Goal: Information Seeking & Learning: Check status

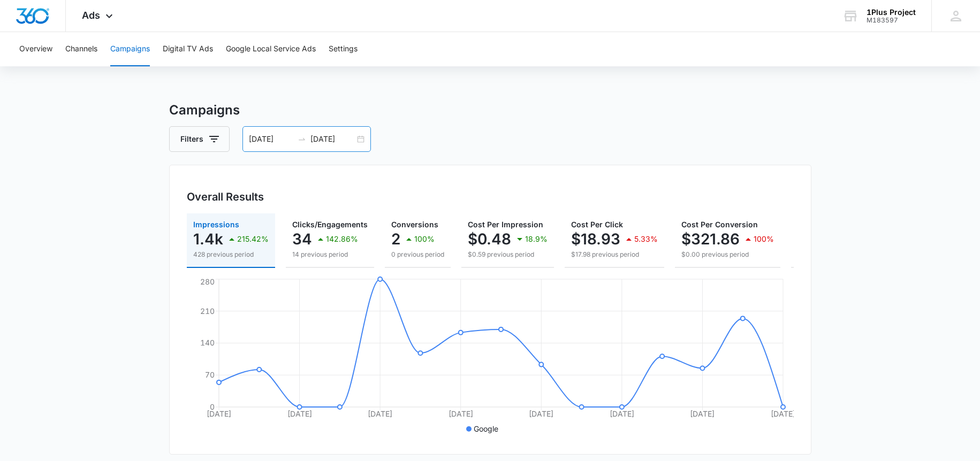
click at [332, 138] on input "[DATE]" at bounding box center [332, 139] width 44 height 12
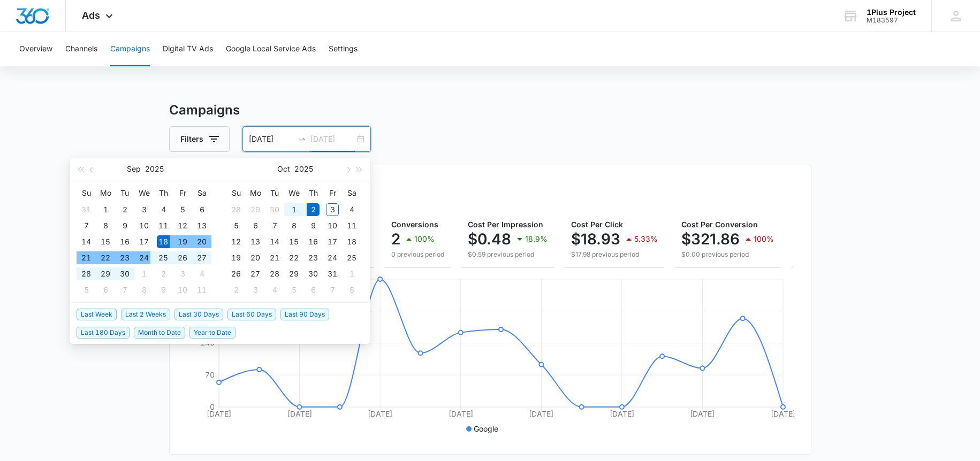
type input "[DATE]"
click at [134, 316] on span "Last 2 Weeks" at bounding box center [145, 315] width 49 height 12
type input "[DATE]"
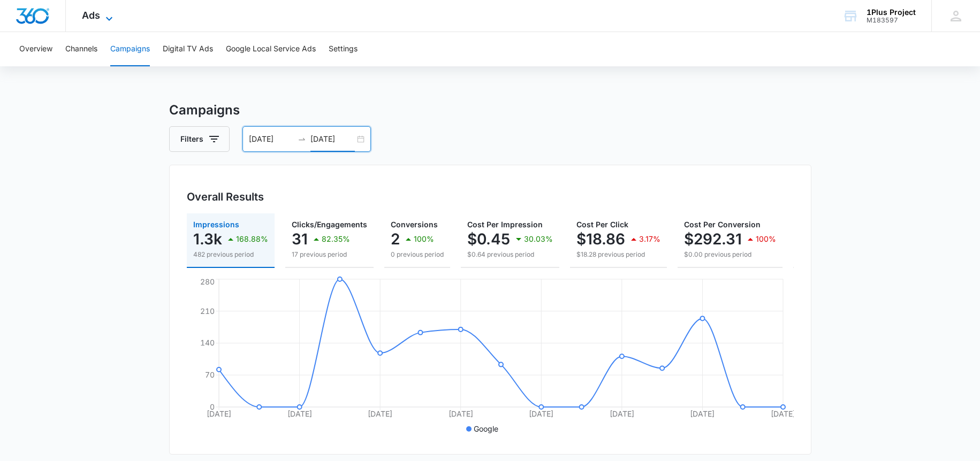
click at [103, 20] on icon at bounding box center [109, 18] width 13 height 13
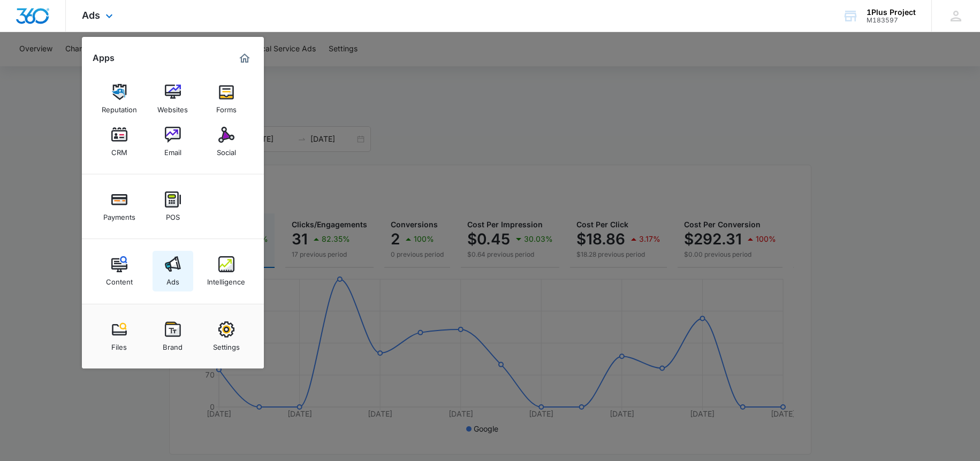
click at [173, 277] on div "Ads" at bounding box center [172, 279] width 13 height 14
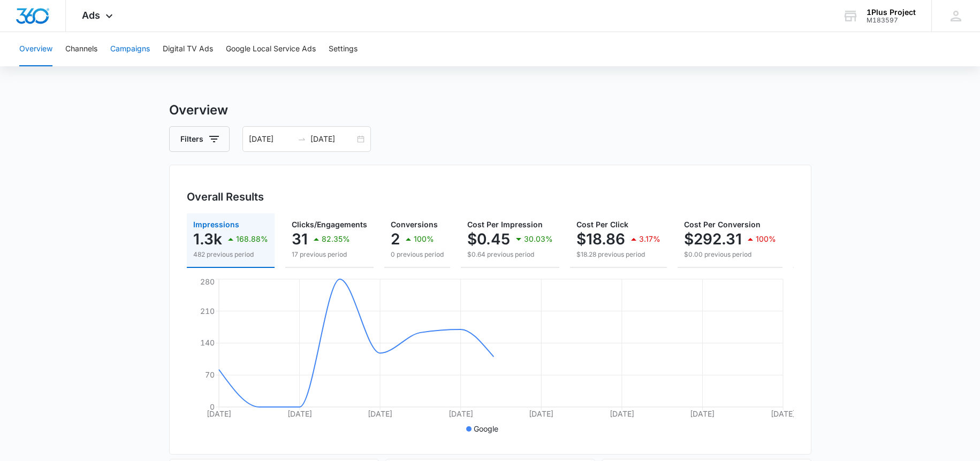
click at [132, 44] on button "Campaigns" at bounding box center [130, 49] width 40 height 34
click at [105, 24] on div "Ads Apps Reputation Websites Forms CRM Email Social Payments POS Content Ads In…" at bounding box center [99, 16] width 66 height 32
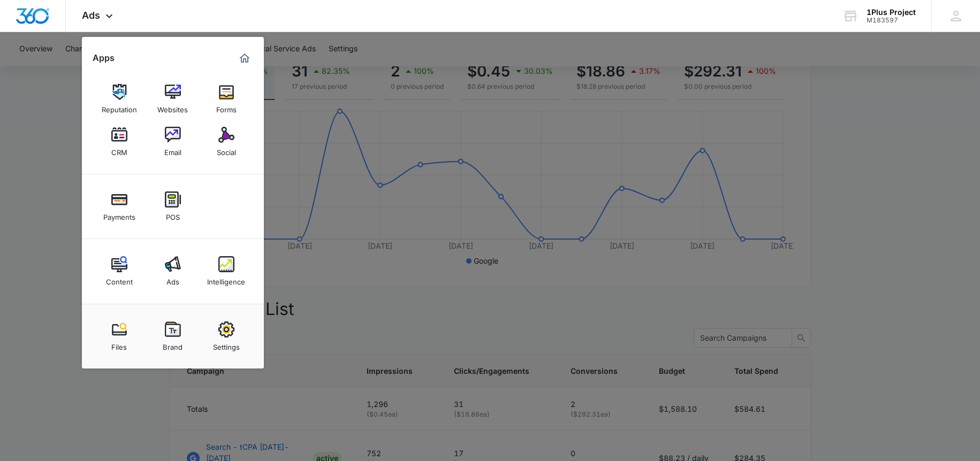
scroll to position [171, 0]
click at [32, 236] on div at bounding box center [490, 230] width 980 height 461
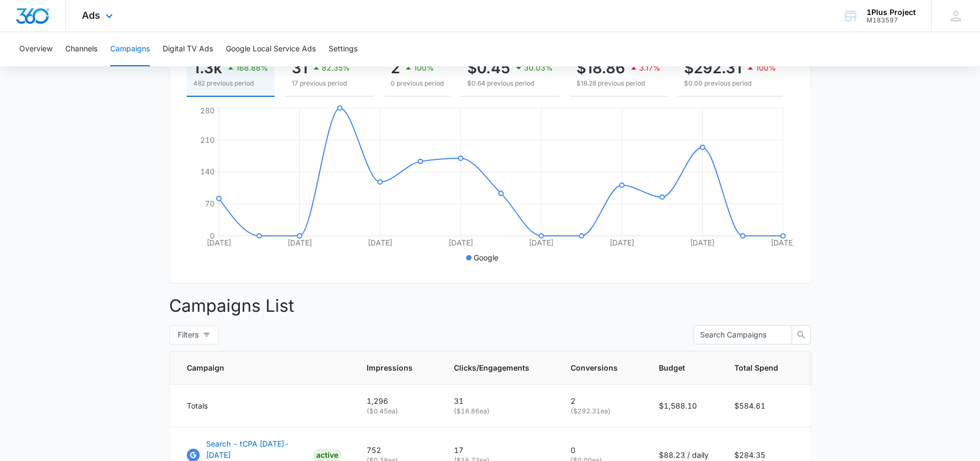
click at [80, 14] on div "Ads Apps Reputation Websites Forms CRM Email Social Payments POS Content Ads In…" at bounding box center [99, 16] width 66 height 32
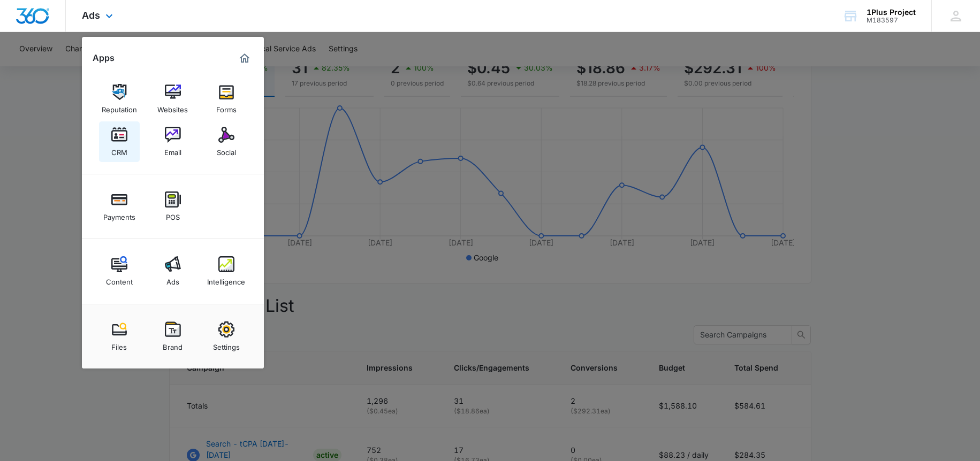
click at [127, 140] on img at bounding box center [119, 135] width 16 height 16
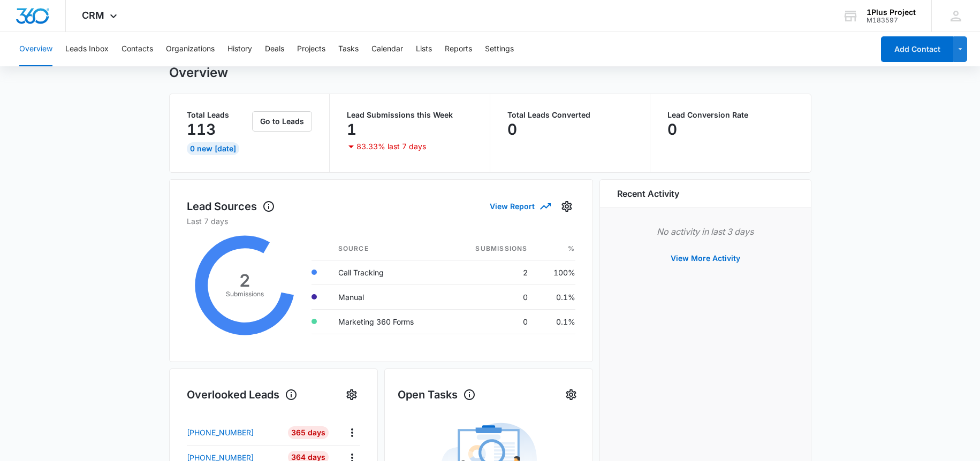
scroll to position [51, 0]
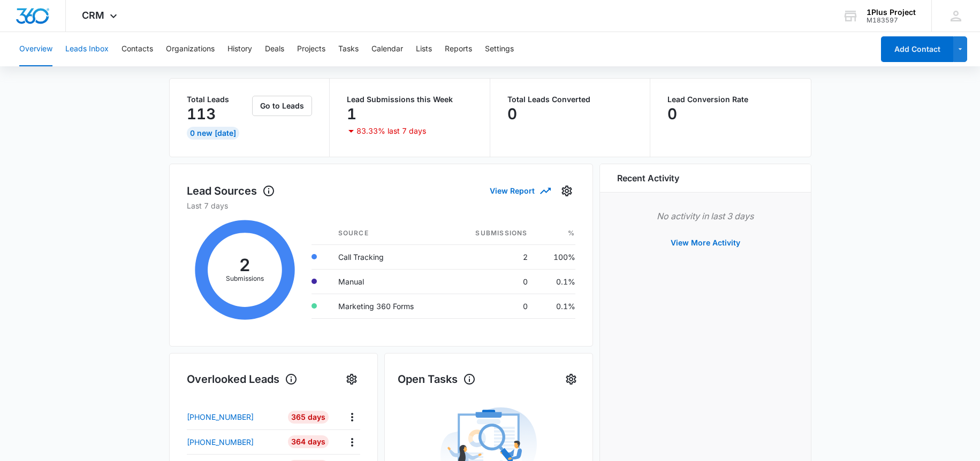
click at [95, 51] on button "Leads Inbox" at bounding box center [86, 49] width 43 height 34
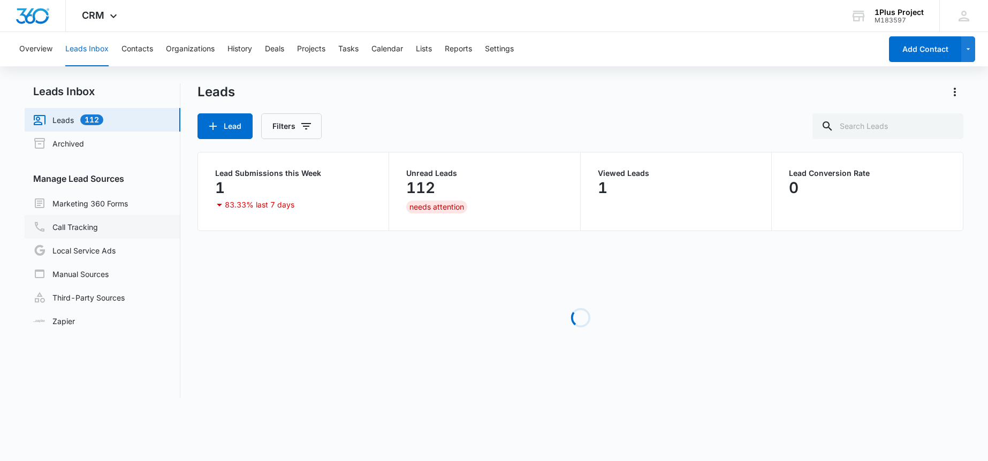
click at [95, 224] on link "Call Tracking" at bounding box center [65, 226] width 65 height 13
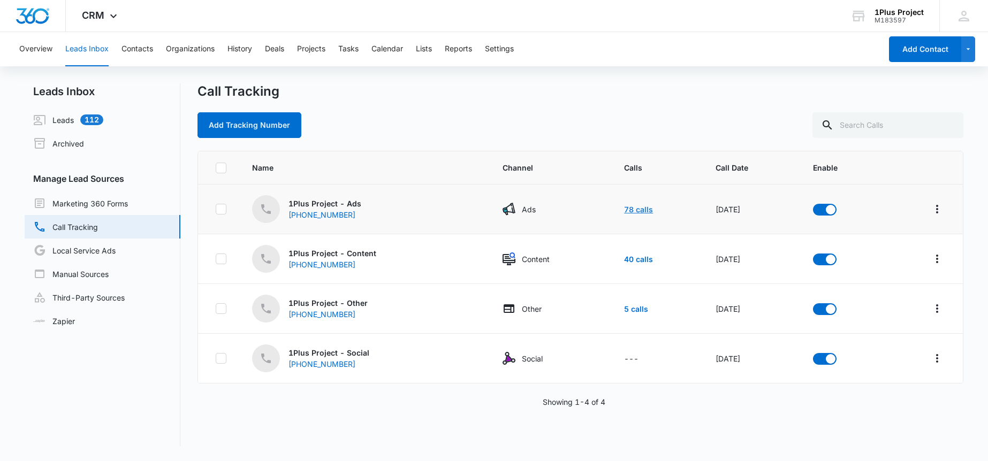
click at [624, 208] on link "78 calls" at bounding box center [638, 209] width 29 height 9
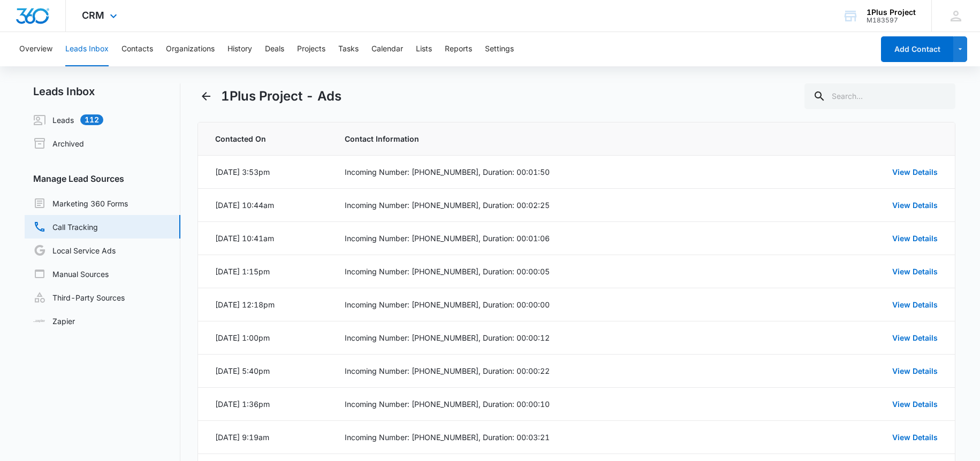
click at [103, 21] on div "CRM Apps Reputation Websites Forms CRM Email Social Payments POS Content Ads In…" at bounding box center [101, 16] width 70 height 32
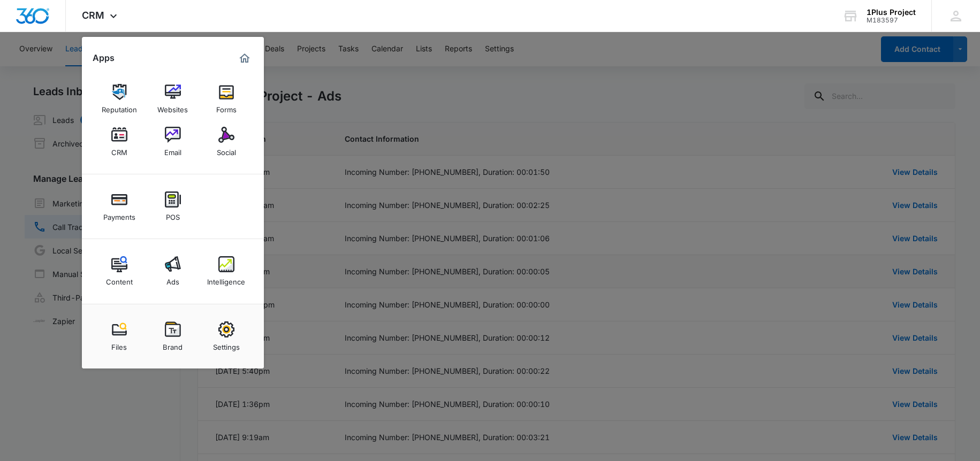
click at [226, 265] on img at bounding box center [226, 264] width 16 height 16
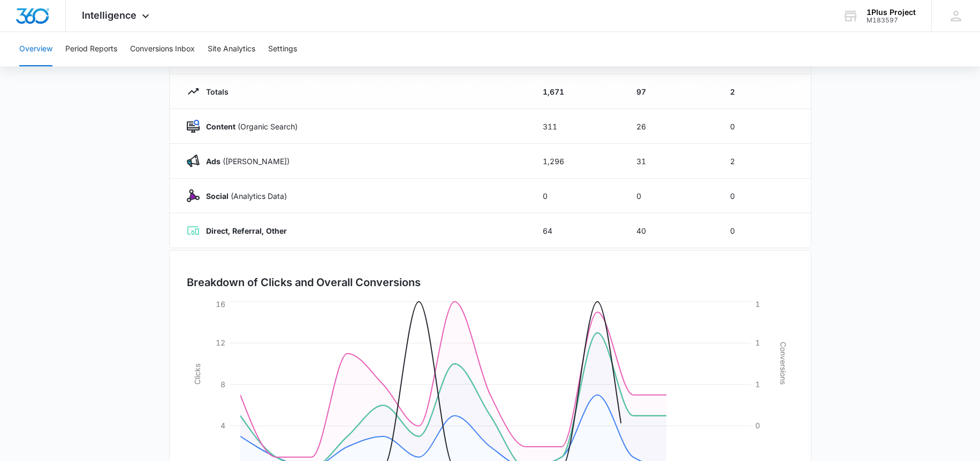
scroll to position [201, 0]
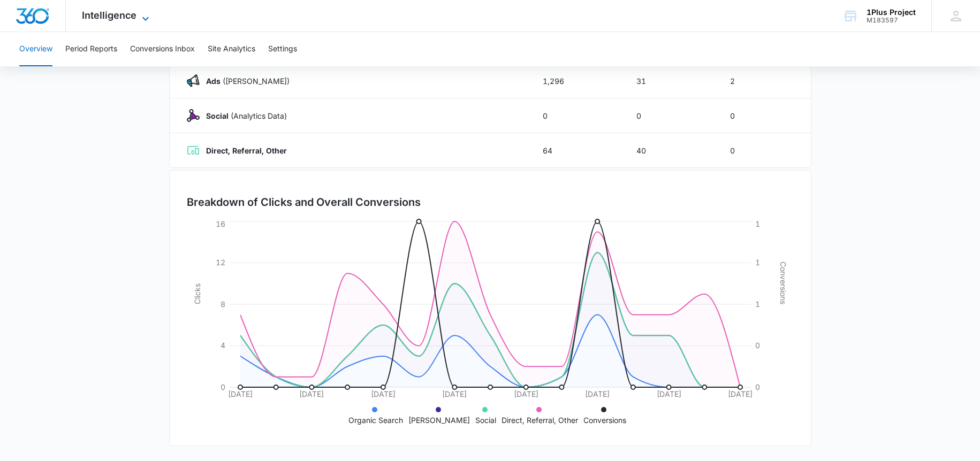
click at [111, 18] on span "Intelligence" at bounding box center [109, 15] width 55 height 11
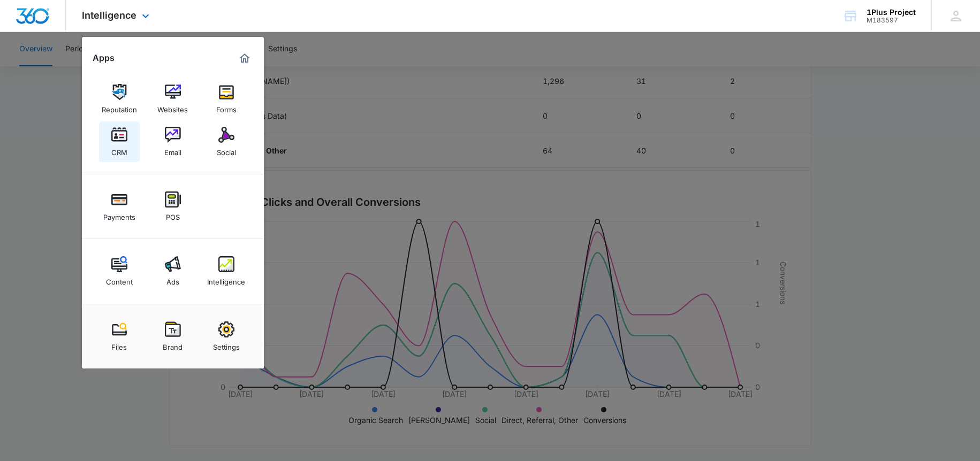
click at [116, 145] on div "CRM" at bounding box center [119, 150] width 16 height 14
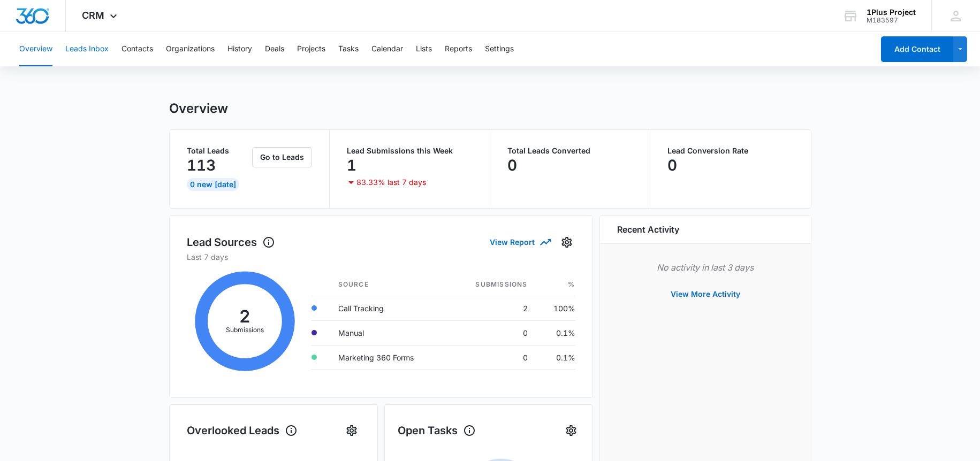
click at [105, 49] on button "Leads Inbox" at bounding box center [86, 49] width 43 height 34
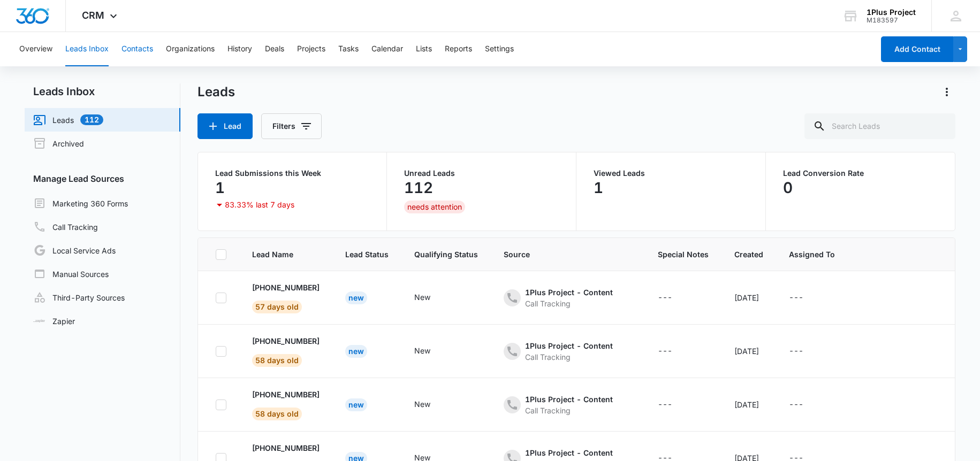
click at [142, 47] on button "Contacts" at bounding box center [137, 49] width 32 height 34
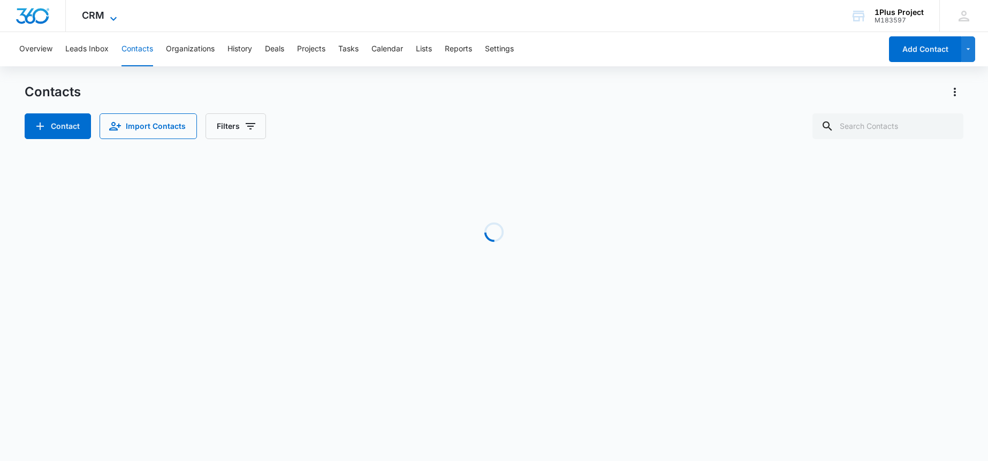
click at [88, 20] on span "CRM" at bounding box center [93, 15] width 22 height 11
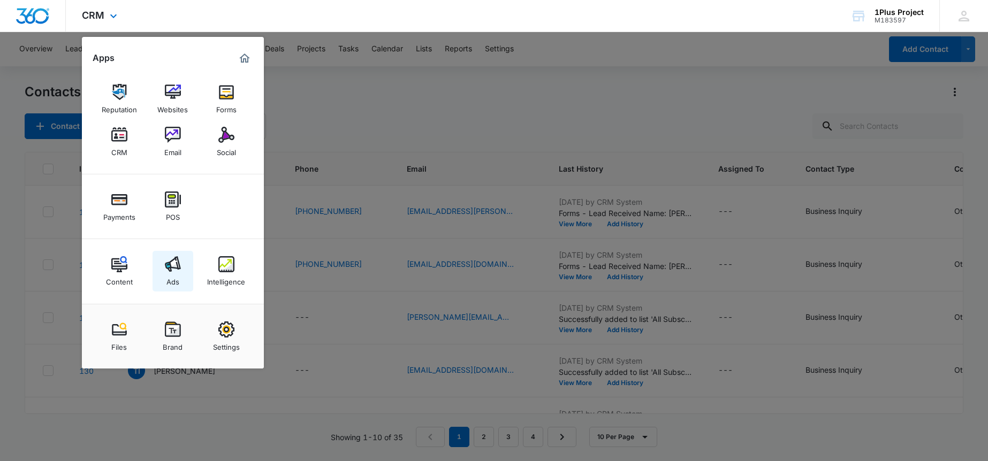
click at [179, 272] on div "Ads" at bounding box center [172, 279] width 13 height 14
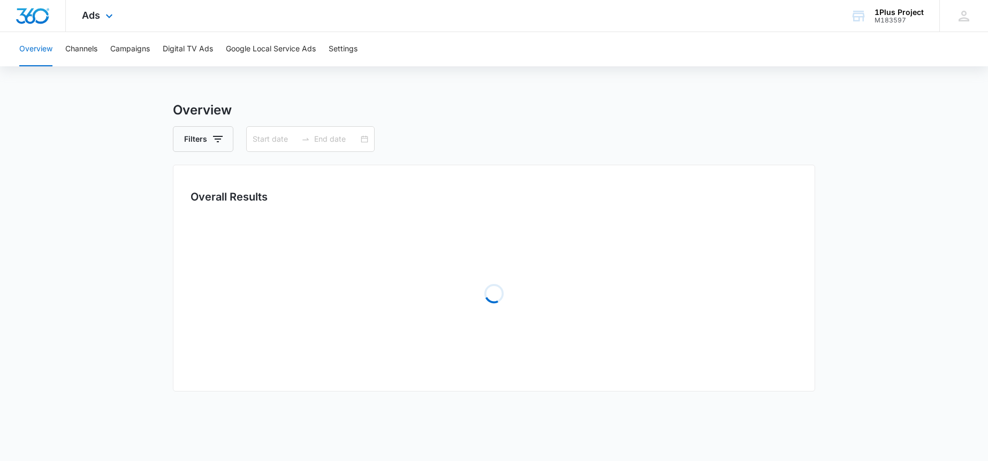
type input "[DATE]"
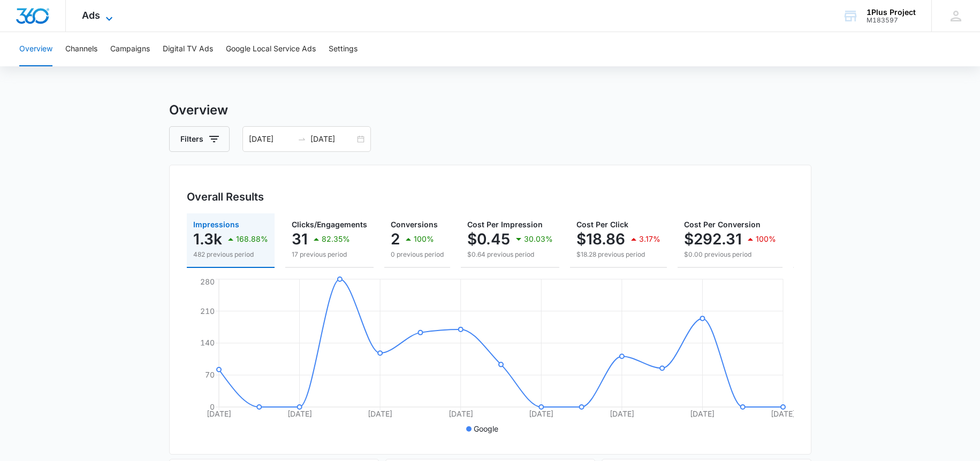
click at [96, 17] on span "Ads" at bounding box center [91, 15] width 18 height 11
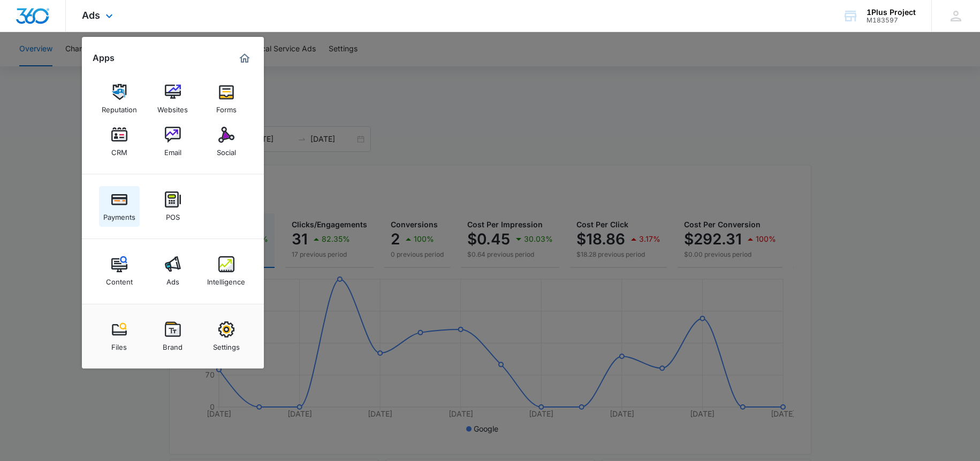
click at [123, 206] on img at bounding box center [119, 200] width 16 height 16
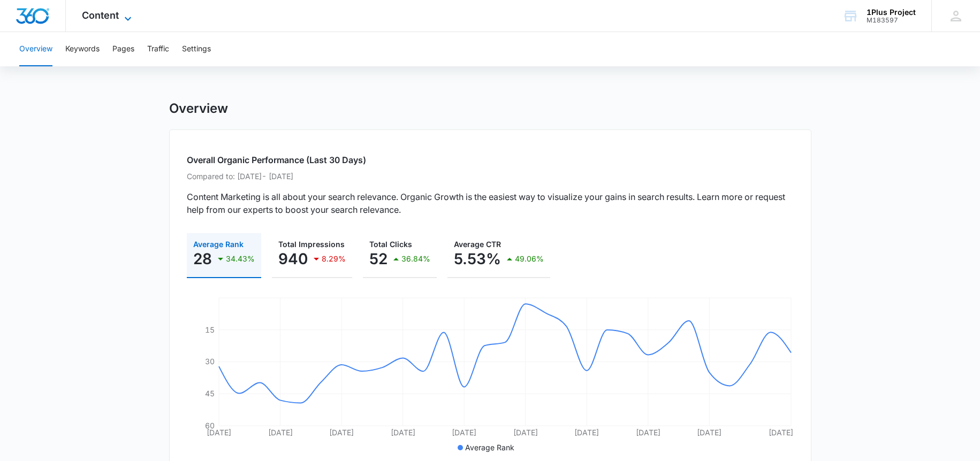
click at [96, 11] on span "Content" at bounding box center [100, 15] width 37 height 11
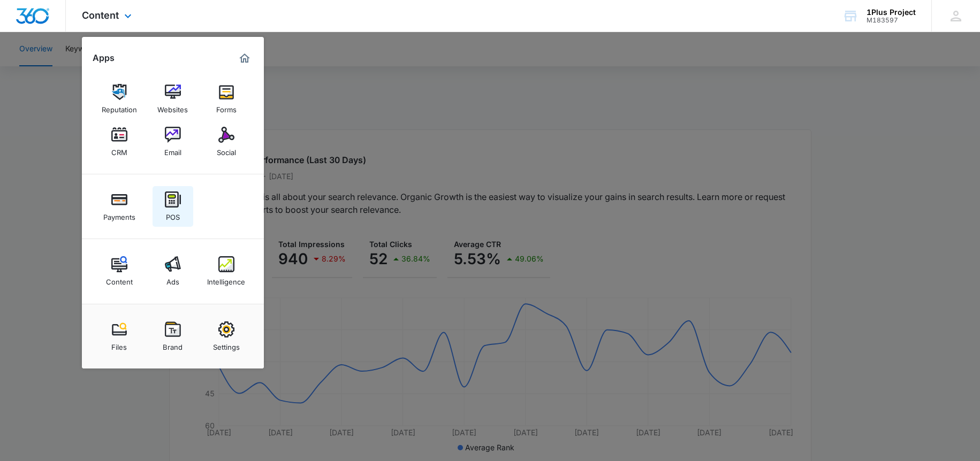
click at [162, 205] on link "POS" at bounding box center [172, 206] width 41 height 41
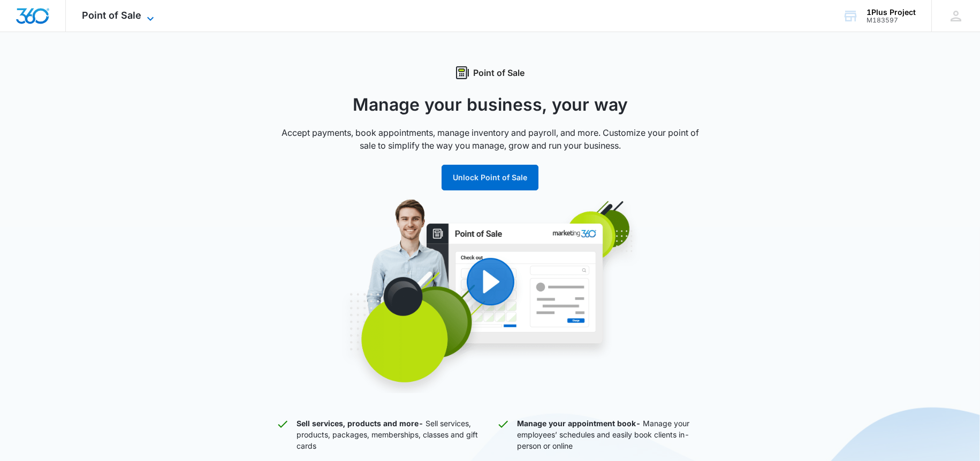
click at [128, 14] on span "Point of Sale" at bounding box center [111, 15] width 59 height 11
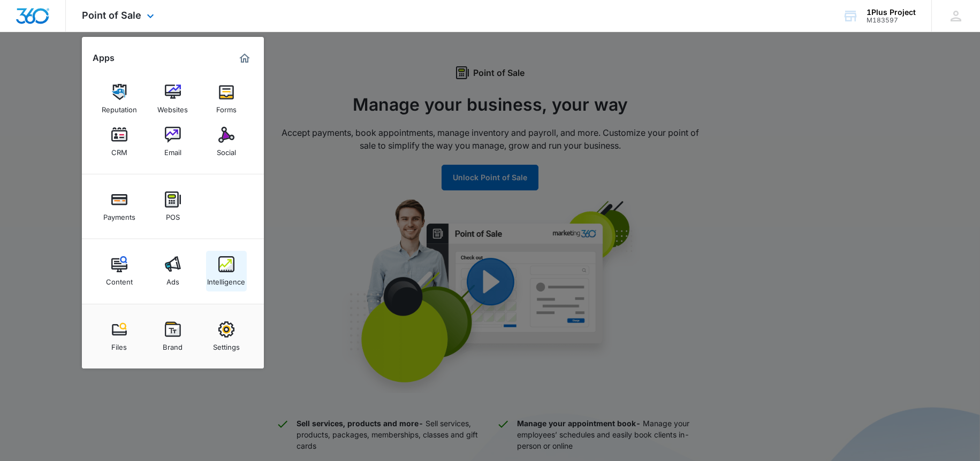
click at [221, 261] on img at bounding box center [226, 264] width 16 height 16
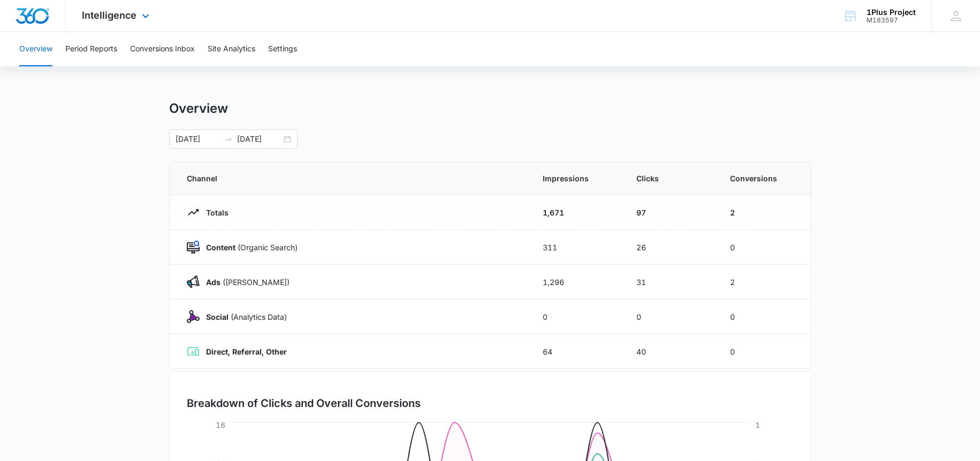
click at [137, 21] on div "Intelligence Apps Reputation Websites Forms CRM Email Social Payments POS Conte…" at bounding box center [117, 16] width 102 height 32
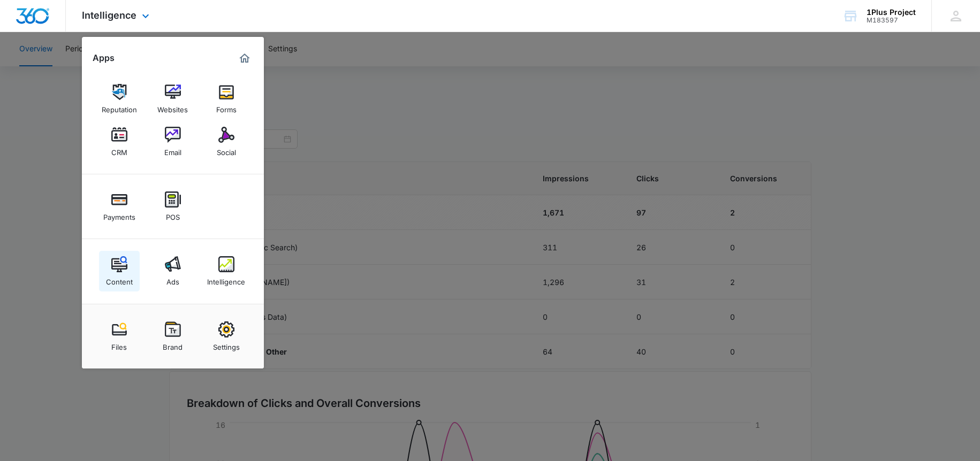
click at [123, 266] on img at bounding box center [119, 264] width 16 height 16
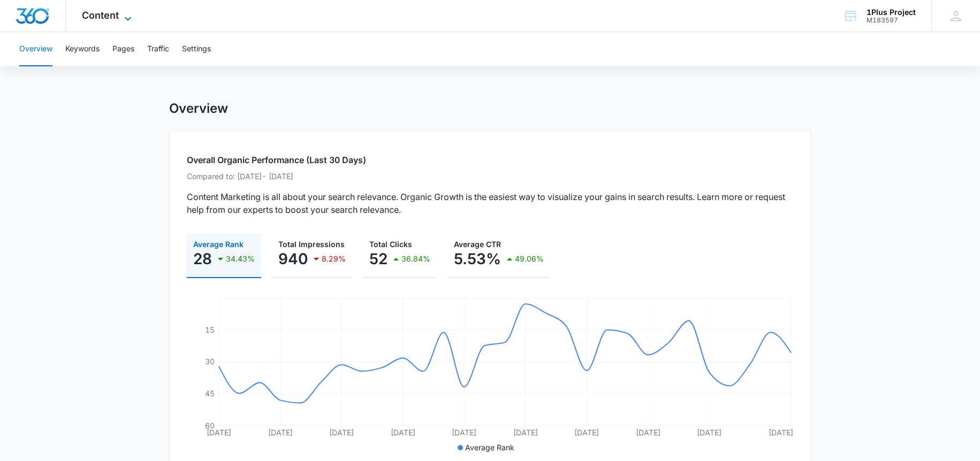
click at [118, 10] on span "Content" at bounding box center [100, 15] width 37 height 11
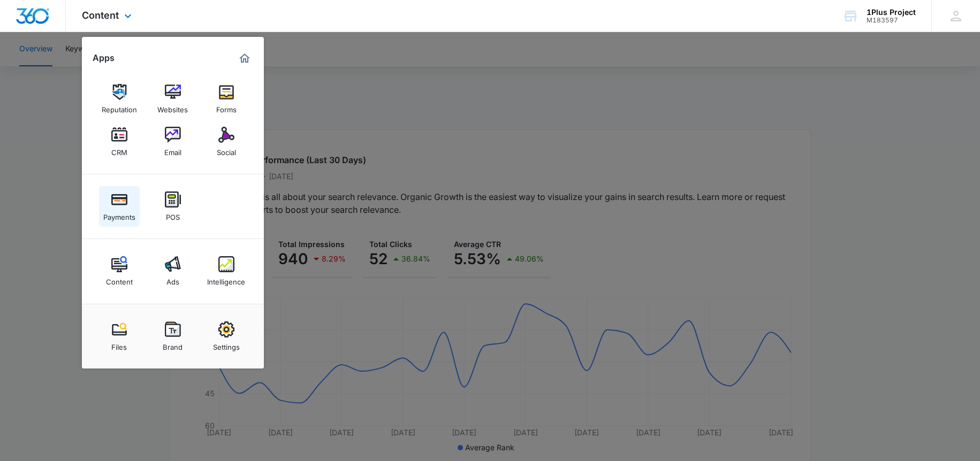
click at [131, 212] on div "Payments" at bounding box center [119, 215] width 32 height 14
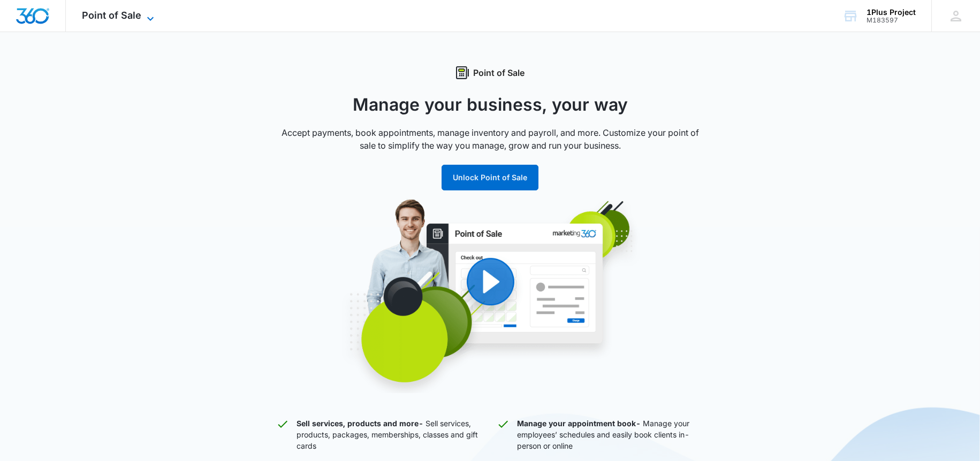
click at [109, 14] on span "Point of Sale" at bounding box center [111, 15] width 59 height 11
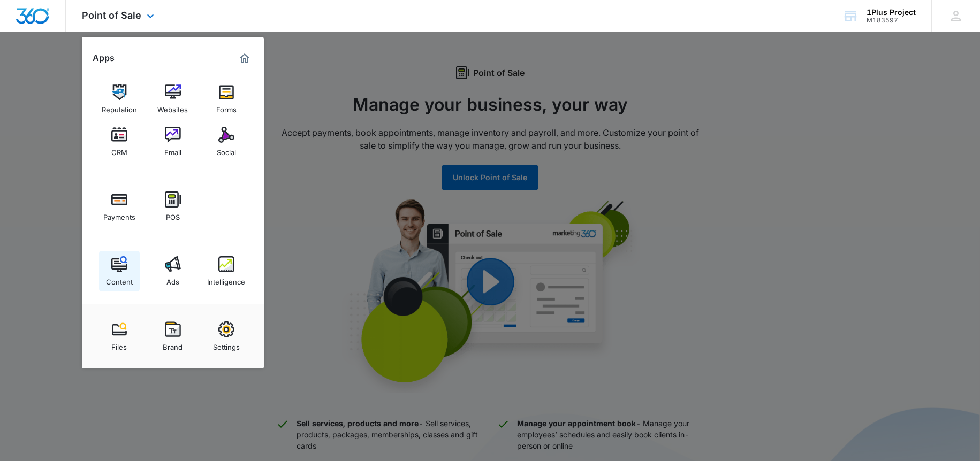
click at [133, 266] on link "Content" at bounding box center [119, 271] width 41 height 41
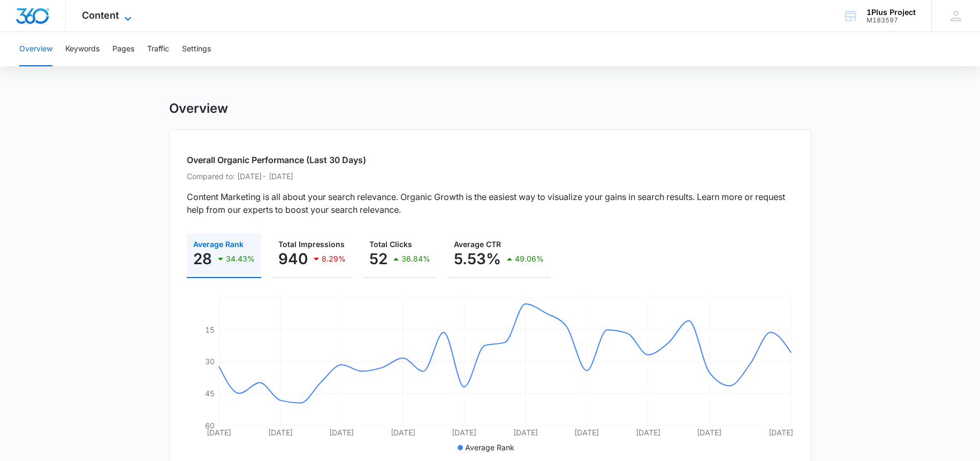
click at [115, 18] on span "Content" at bounding box center [100, 15] width 37 height 11
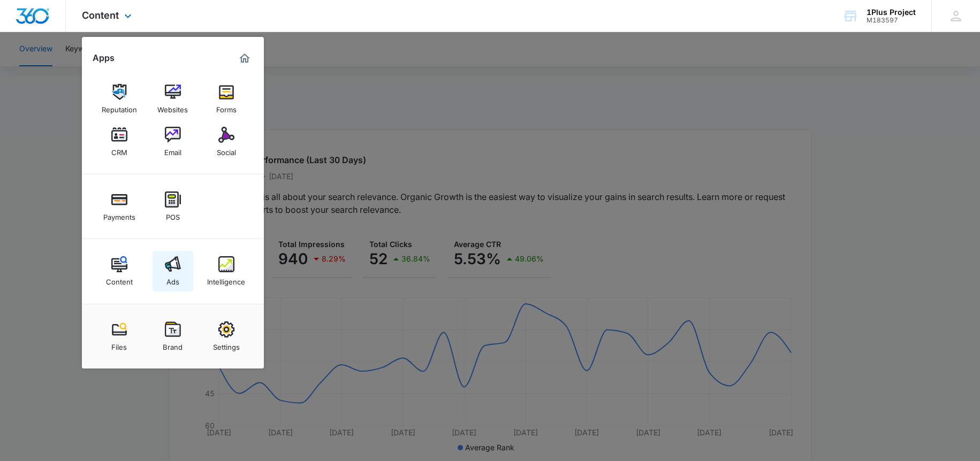
click at [186, 265] on link "Ads" at bounding box center [172, 271] width 41 height 41
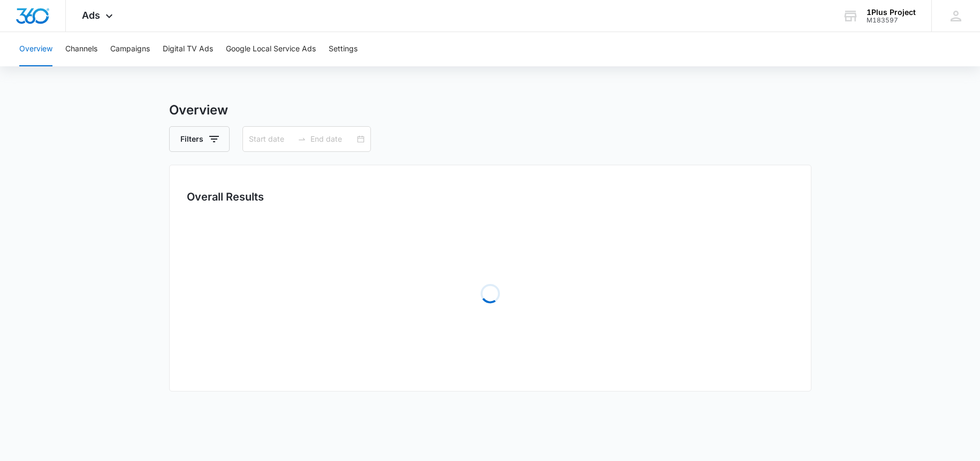
type input "[DATE]"
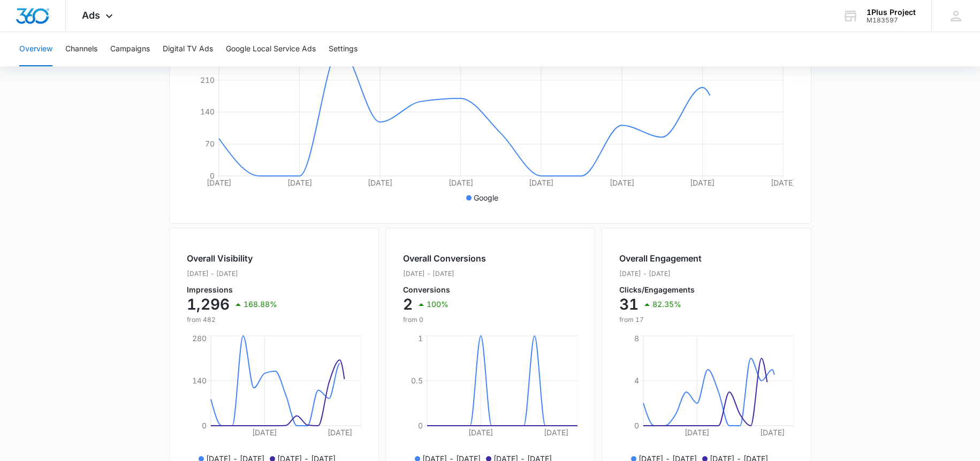
scroll to position [416, 0]
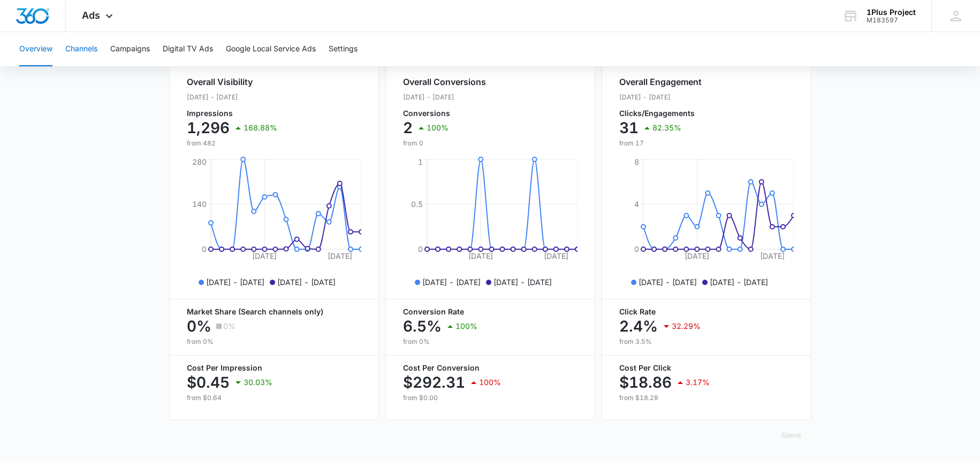
click at [80, 55] on button "Channels" at bounding box center [81, 49] width 32 height 34
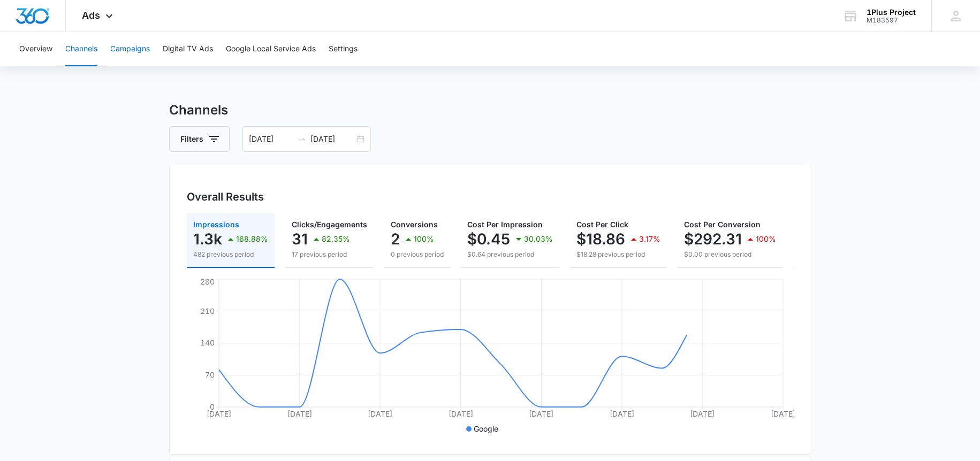
click at [115, 46] on button "Campaigns" at bounding box center [130, 49] width 40 height 34
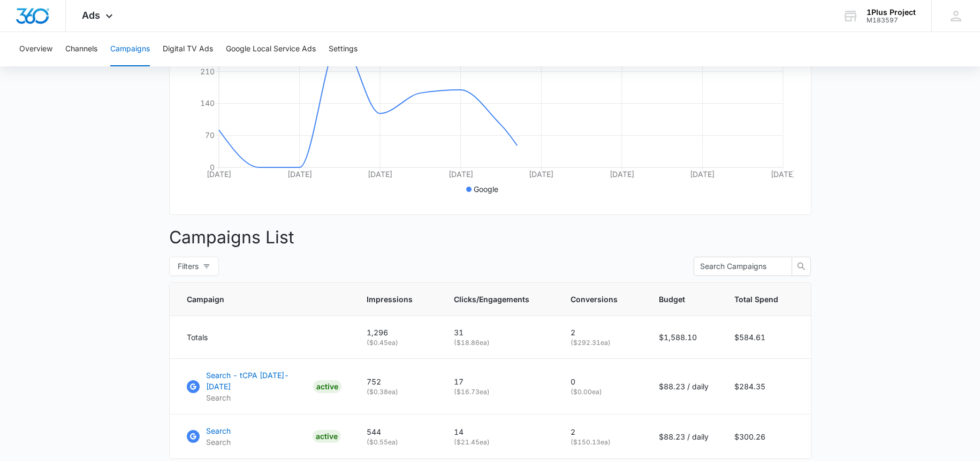
scroll to position [321, 0]
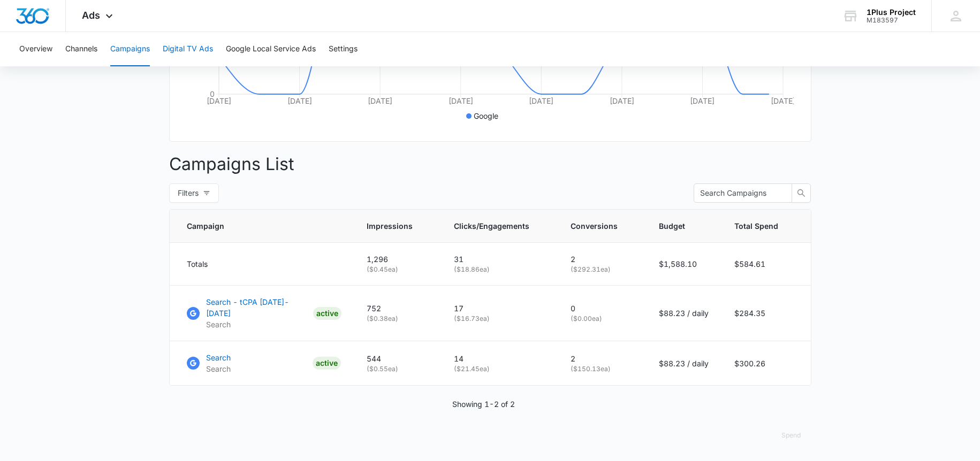
click at [177, 45] on button "Digital TV Ads" at bounding box center [188, 49] width 50 height 34
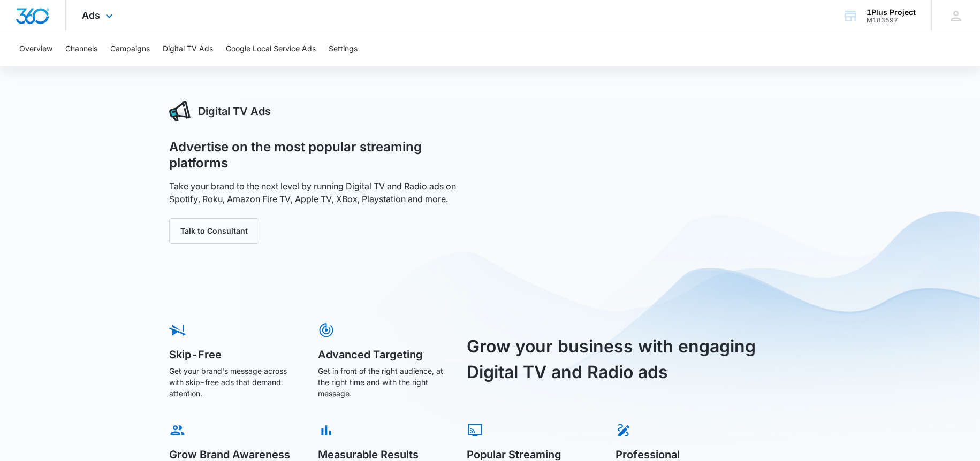
click at [92, 21] on div "Ads Apps Reputation Websites Forms CRM Email Social Payments POS Content Ads In…" at bounding box center [99, 16] width 66 height 32
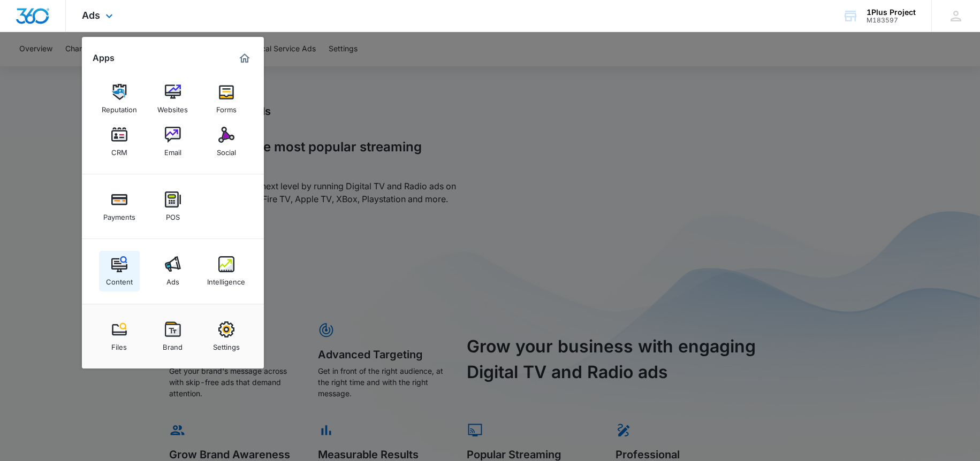
click at [120, 277] on div "Content" at bounding box center [119, 279] width 27 height 14
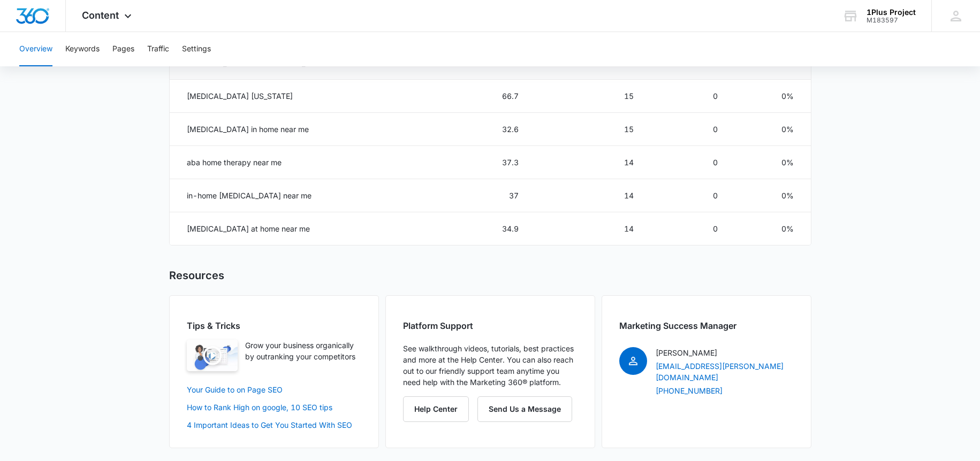
scroll to position [437, 0]
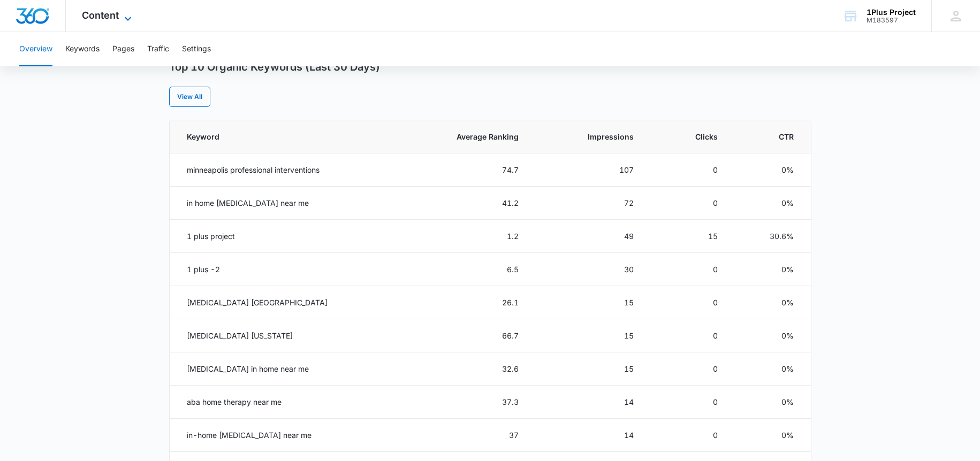
click at [123, 13] on icon at bounding box center [127, 18] width 13 height 13
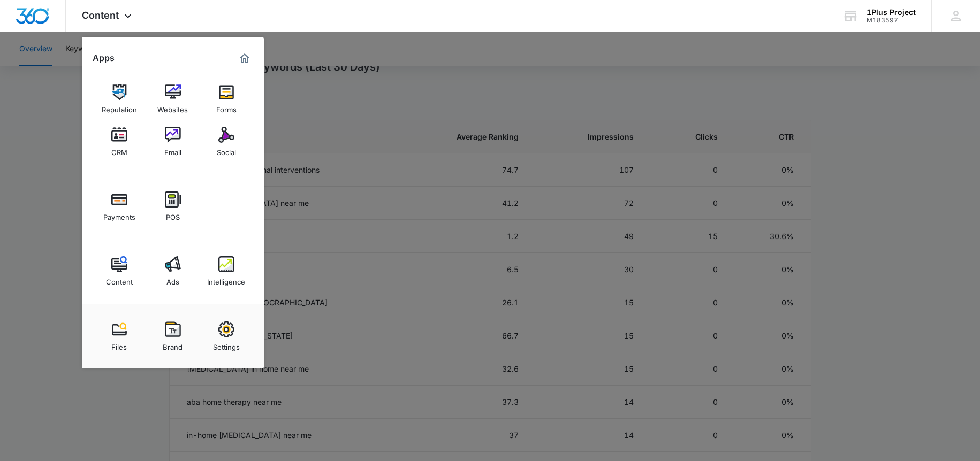
click at [113, 137] on img at bounding box center [119, 135] width 16 height 16
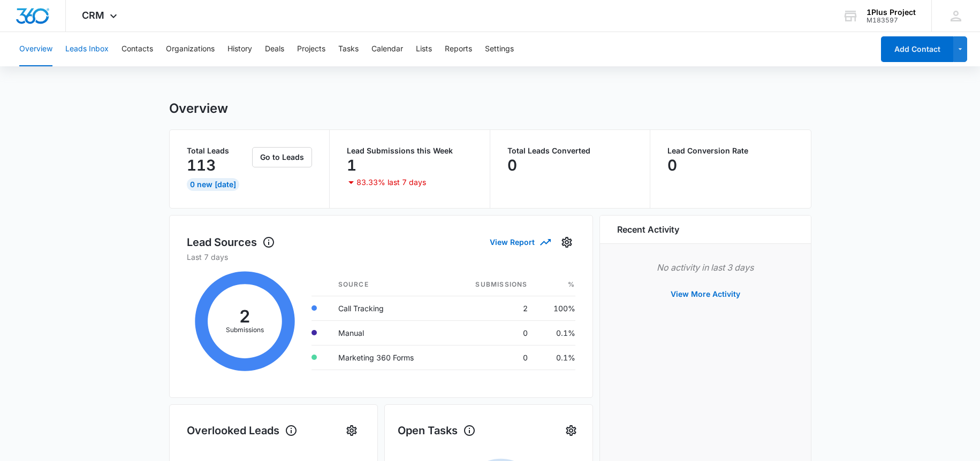
click at [101, 52] on button "Leads Inbox" at bounding box center [86, 49] width 43 height 34
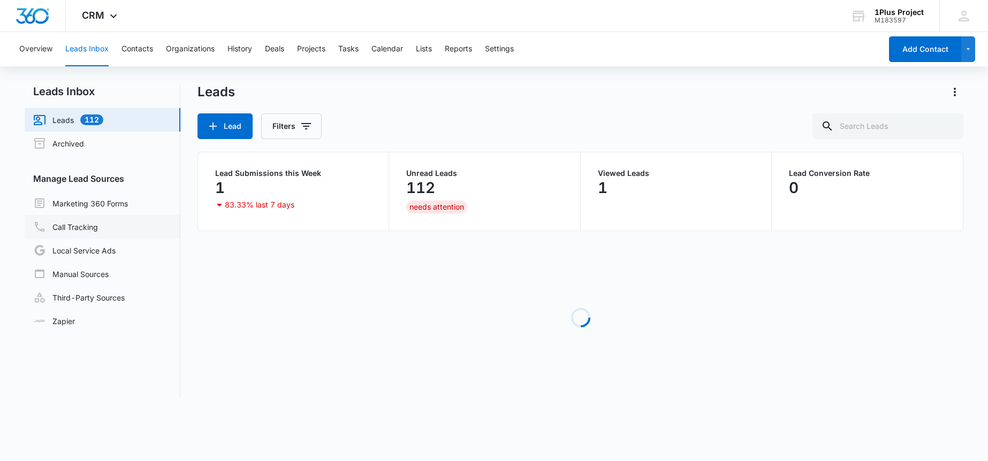
click at [98, 225] on link "Call Tracking" at bounding box center [65, 226] width 65 height 13
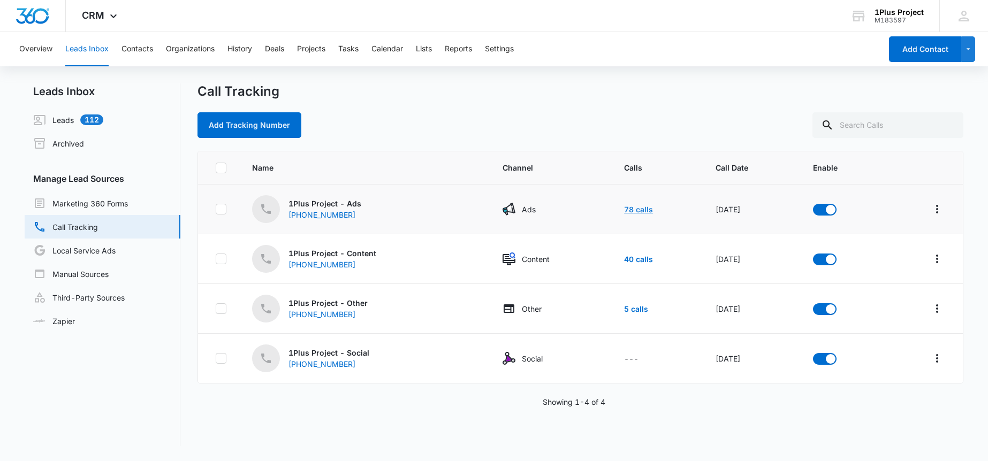
click at [624, 208] on link "78 calls" at bounding box center [638, 209] width 29 height 9
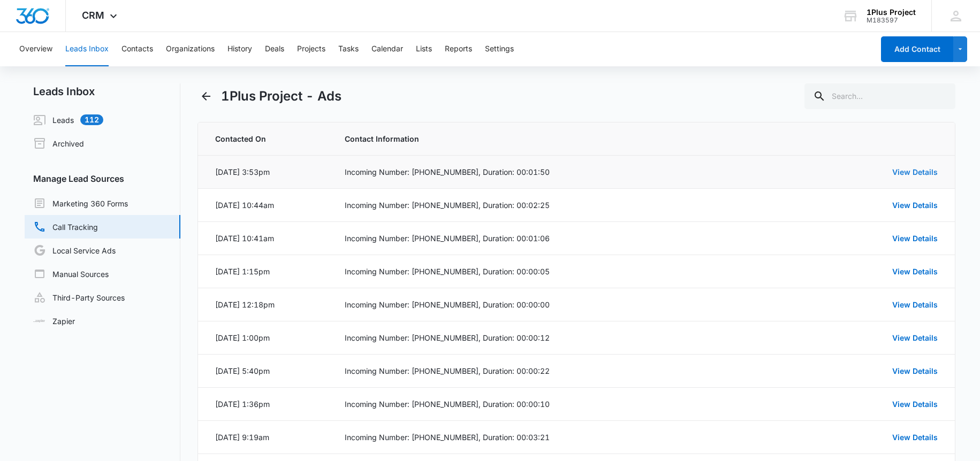
click at [895, 170] on link "View Details" at bounding box center [914, 171] width 45 height 9
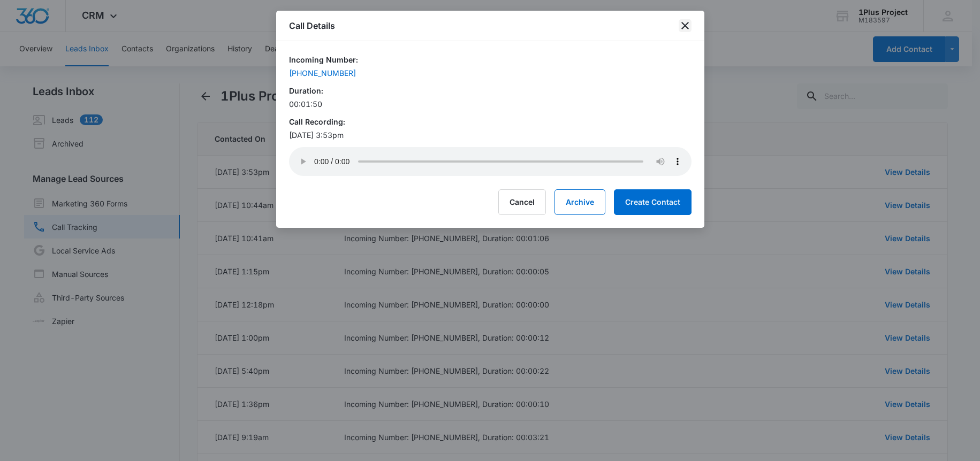
click at [683, 25] on icon "close" at bounding box center [684, 25] width 13 height 13
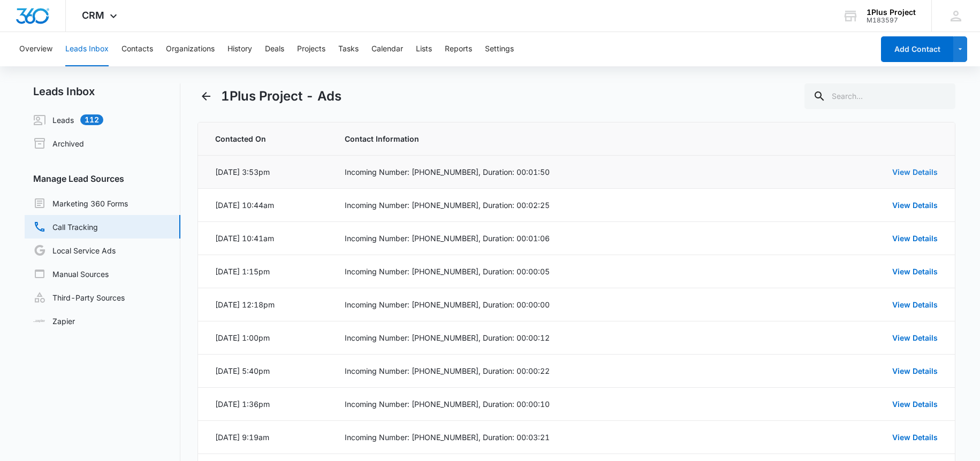
click at [893, 170] on link "View Details" at bounding box center [914, 171] width 45 height 9
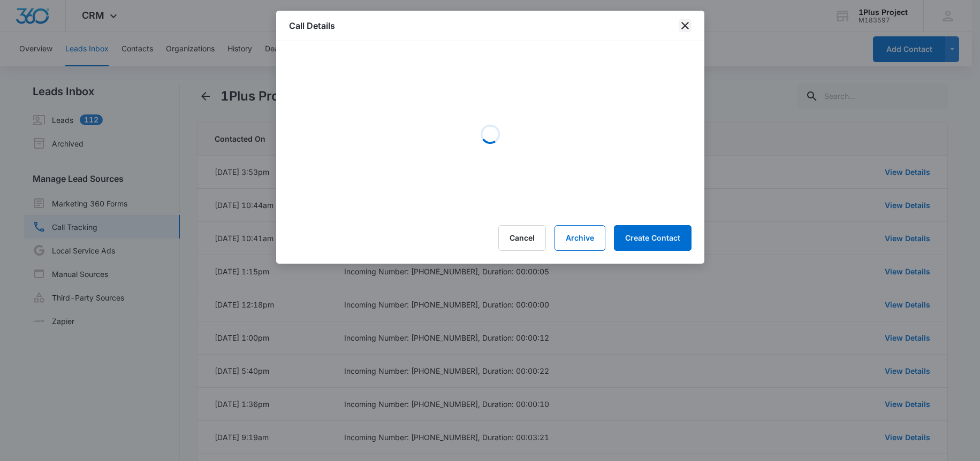
click at [685, 27] on icon "close" at bounding box center [684, 25] width 13 height 13
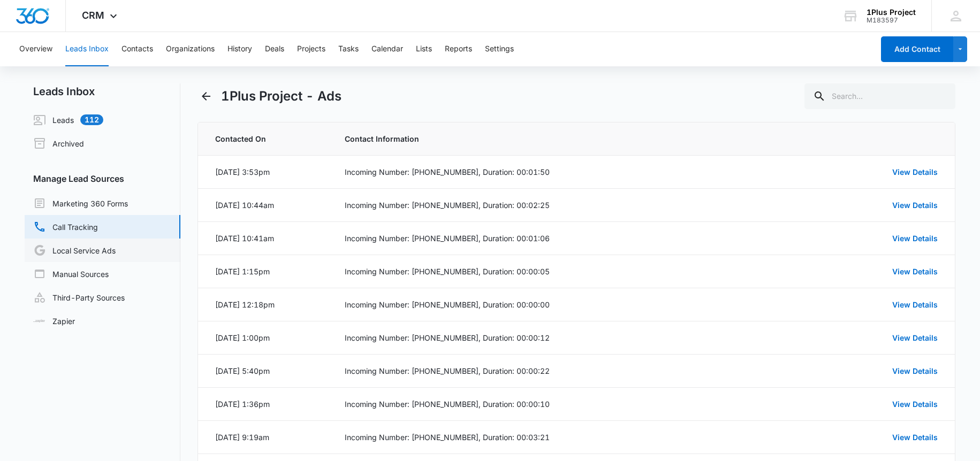
click at [85, 249] on link "Local Service Ads" at bounding box center [74, 250] width 82 height 13
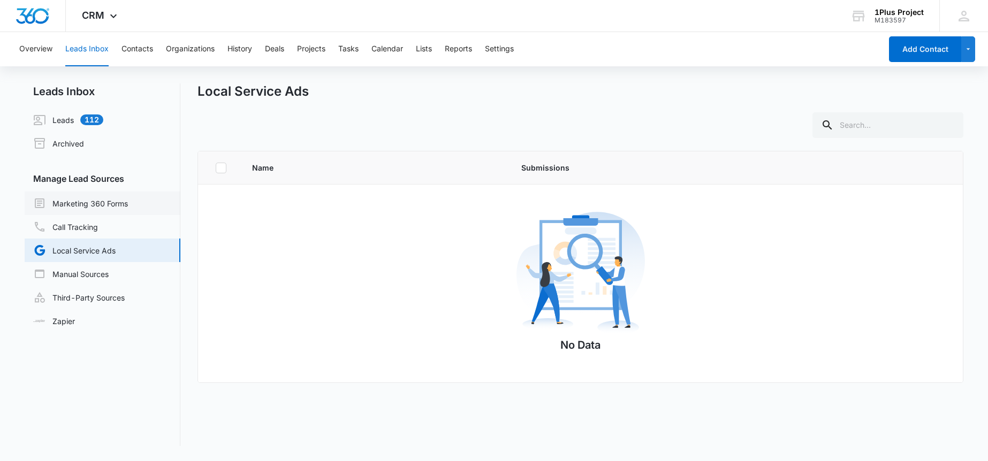
click at [104, 197] on link "Marketing 360 Forms" at bounding box center [80, 203] width 95 height 13
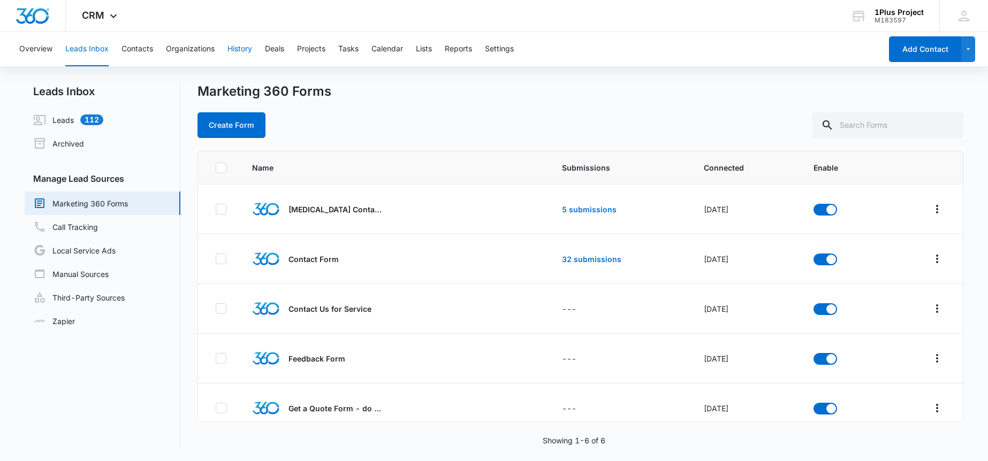
click at [239, 50] on button "History" at bounding box center [239, 49] width 25 height 34
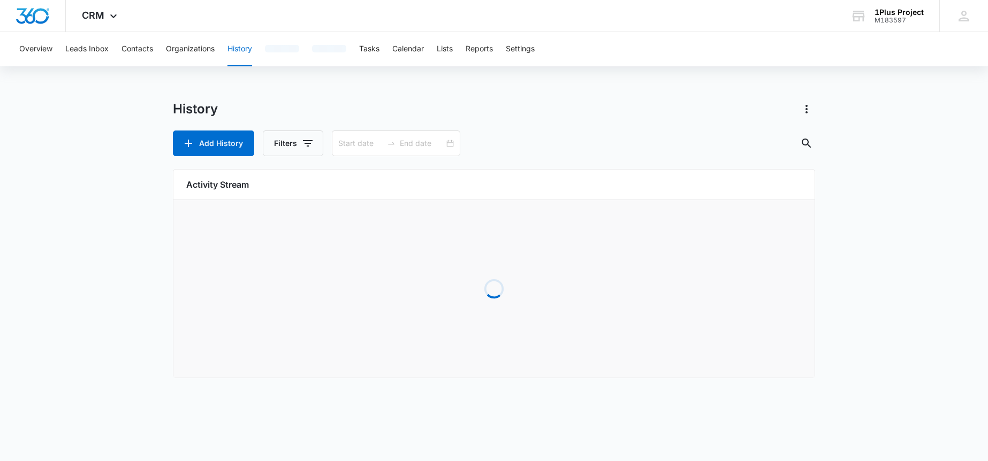
type input "09/03/2025"
type input "[DATE]"
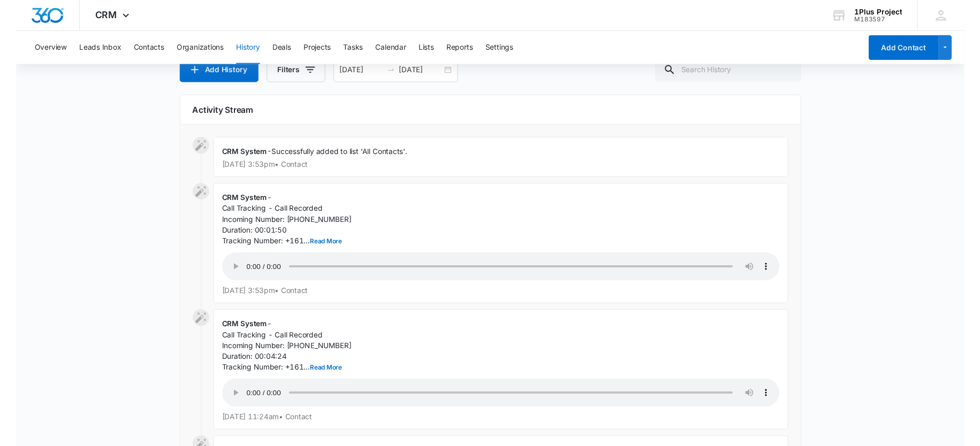
scroll to position [163, 0]
